Goal: Task Accomplishment & Management: Use online tool/utility

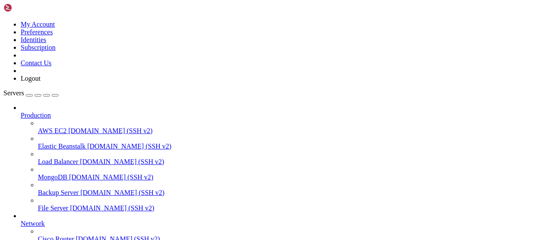
scroll to position [175, 0]
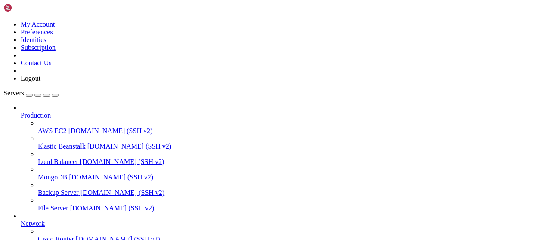
scroll to position [179, 0]
type input "/root/autopostexe"
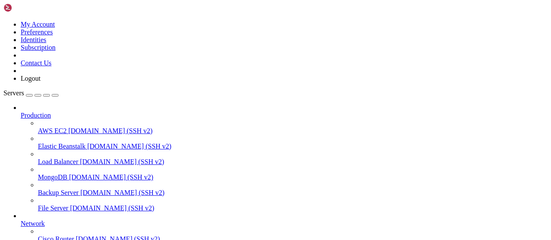
type textarea "if __name__ == "__main__": [DOMAIN_NAME](main())"
type textarea "[DOMAIN_NAME](main())"
drag, startPoint x: 529, startPoint y: 24, endPoint x: 485, endPoint y: 24, distance: 44.3
